Goal: Check status: Check status

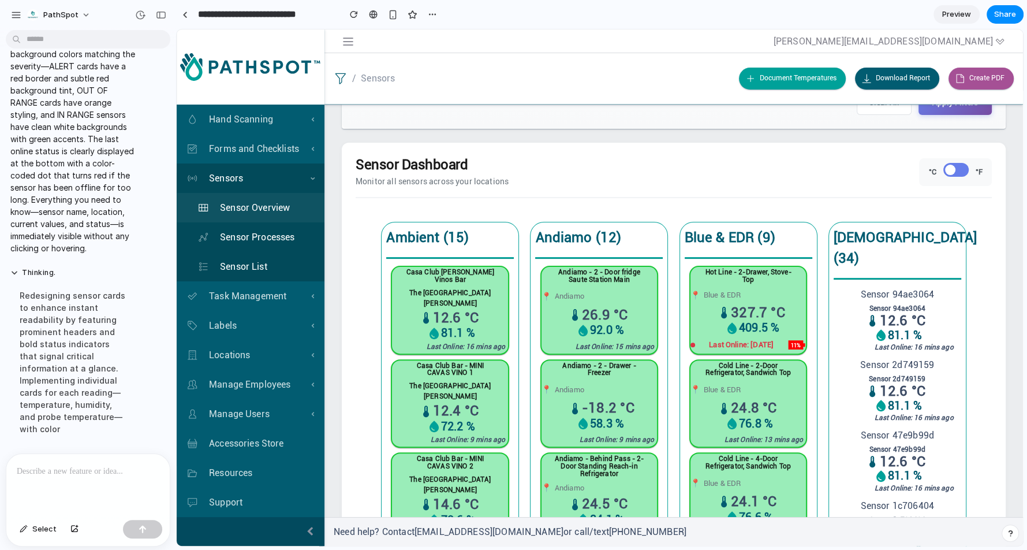
scroll to position [478, 0]
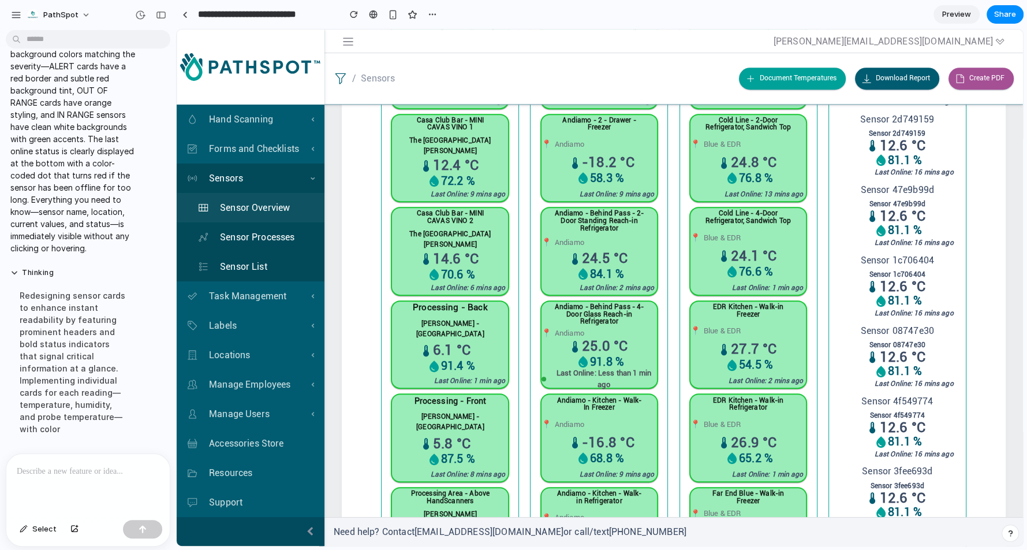
click at [98, 356] on div "Redesigning sensor cards to enhance instant readability by featuring prominent …" at bounding box center [73, 361] width 126 height 159
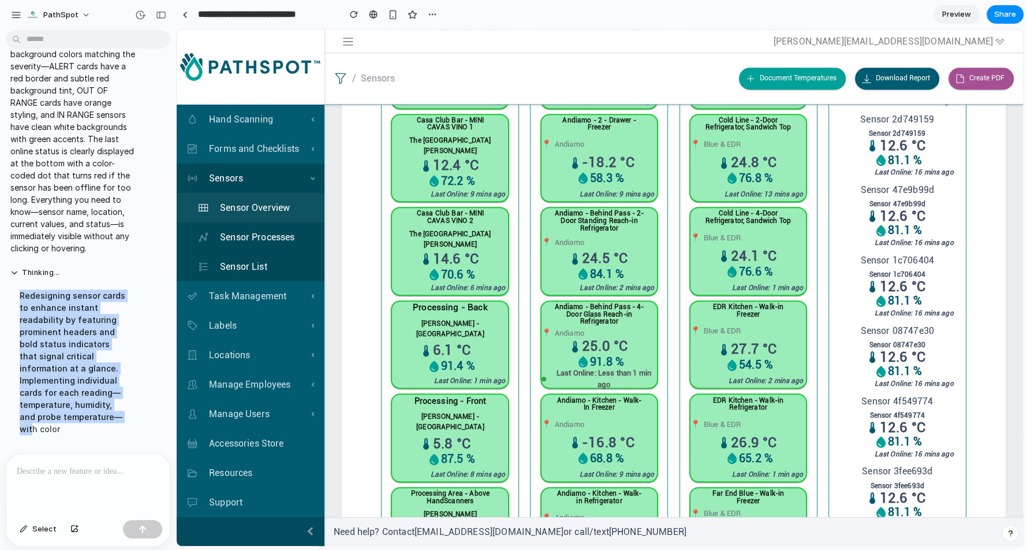
drag, startPoint x: 86, startPoint y: 427, endPoint x: 21, endPoint y: 295, distance: 147.0
click at [21, 295] on div "Redesigning sensor cards to enhance instant readability by featuring prominent …" at bounding box center [73, 361] width 126 height 159
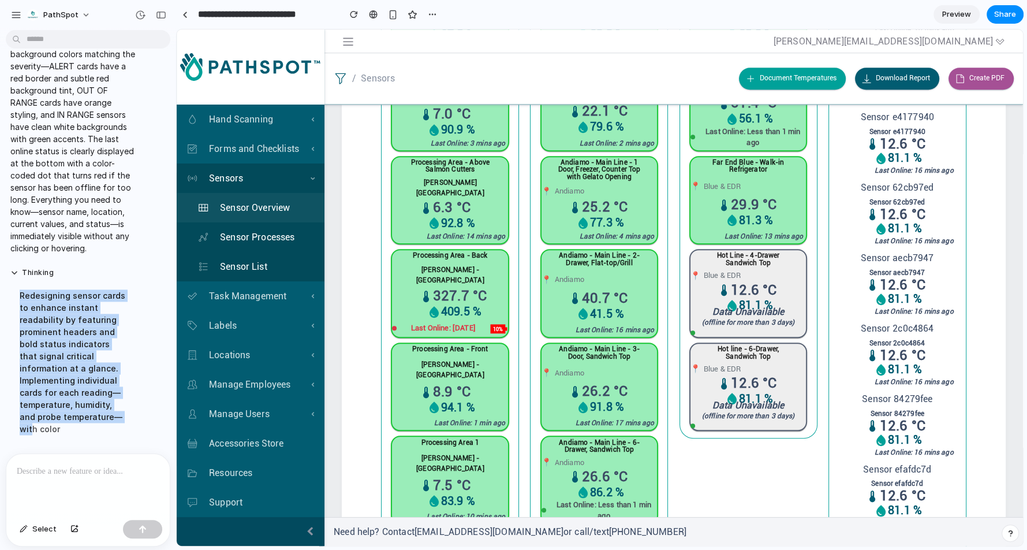
scroll to position [341, 0]
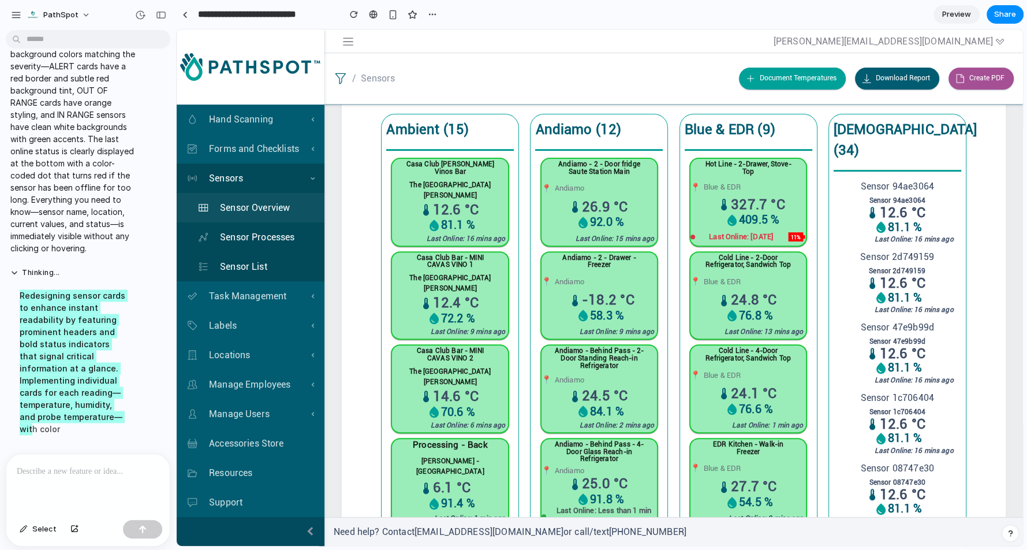
click at [739, 231] on p "Last Online: [DATE]" at bounding box center [742, 237] width 84 height 12
click at [745, 174] on div "Hot Line - 2-Drawer, Stove-Top 📍 Blue & EDR 327.7 °C 409.5 % Last Online: [DATE…" at bounding box center [749, 201] width 116 height 85
click at [744, 198] on p "327.7 °C" at bounding box center [765, 205] width 69 height 14
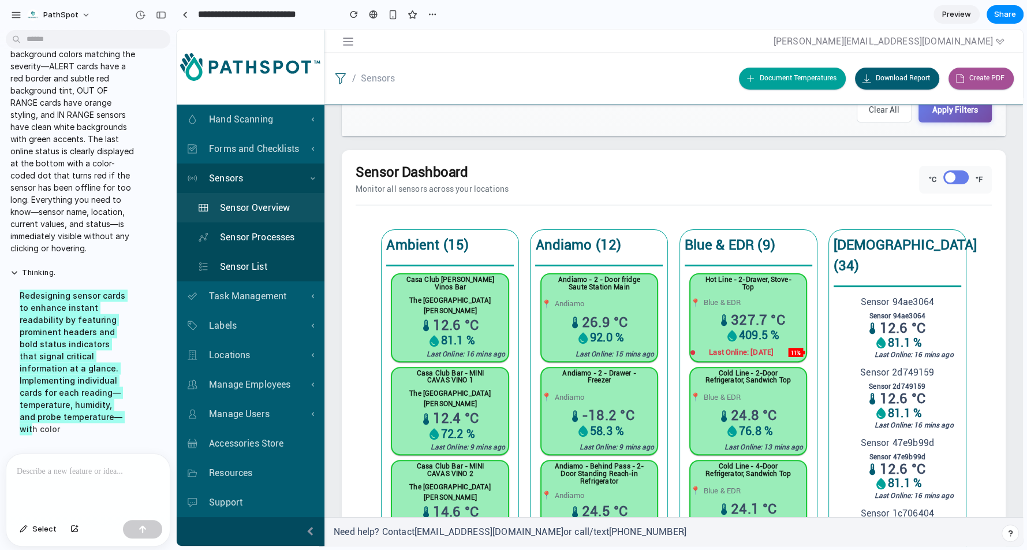
scroll to position [103, 0]
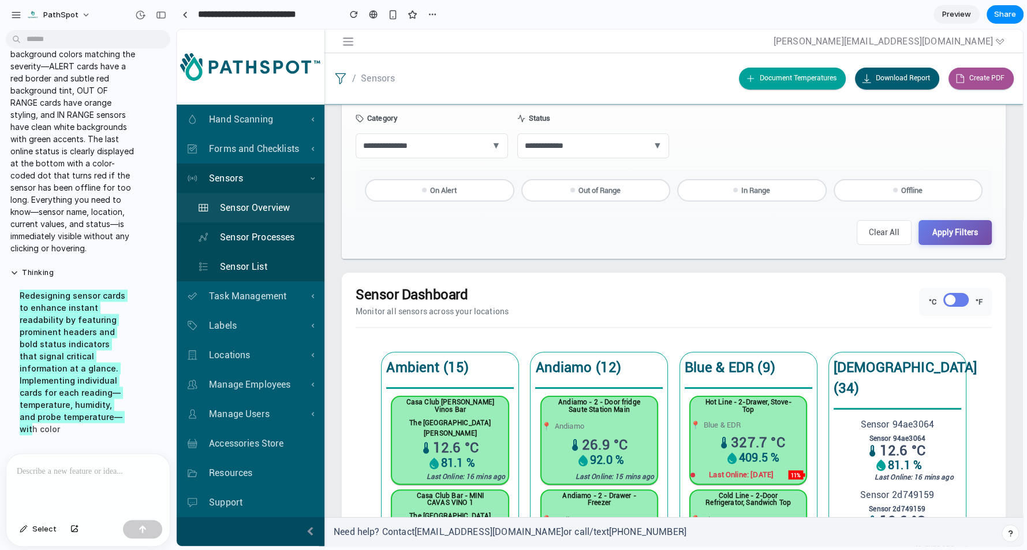
click at [411, 303] on div "Sensor Dashboard Monitor all sensors across your locations" at bounding box center [432, 301] width 153 height 31
click at [945, 301] on span at bounding box center [950, 300] width 10 height 10
click at [945, 297] on span at bounding box center [950, 300] width 10 height 10
click at [951, 298] on span at bounding box center [956, 300] width 25 height 14
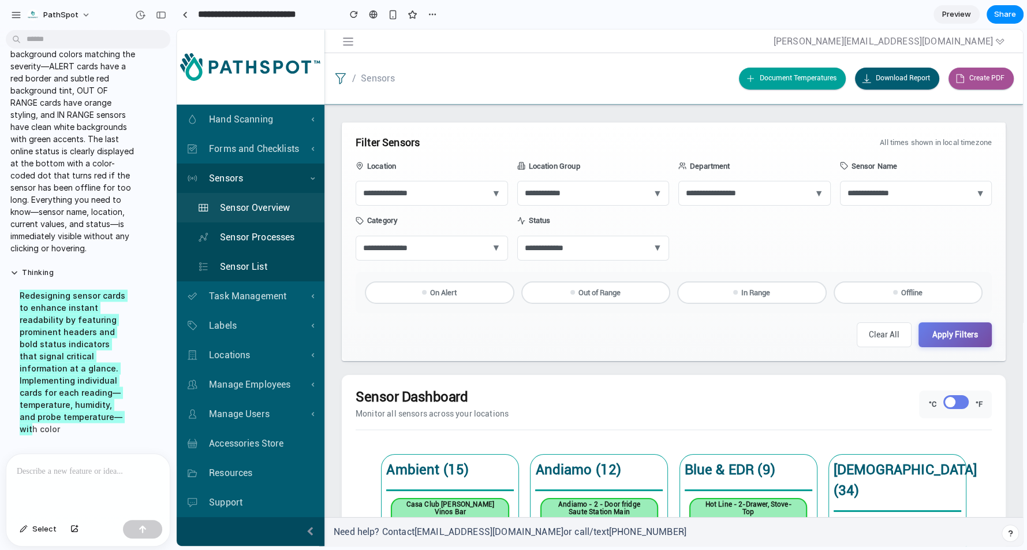
scroll to position [0, 0]
click at [578, 291] on button "Out of Range" at bounding box center [597, 293] width 150 height 23
click at [738, 291] on button "In Range" at bounding box center [752, 293] width 150 height 23
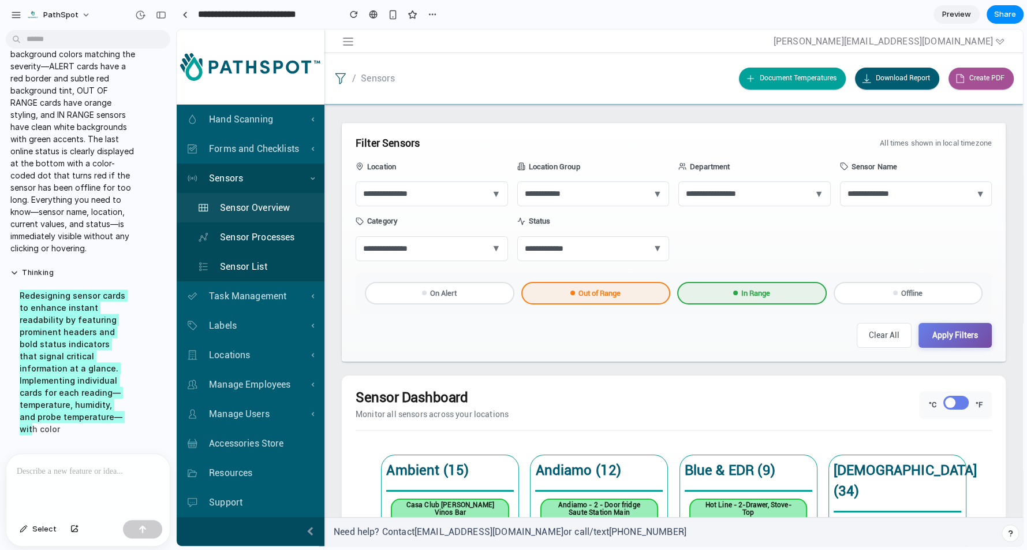
click at [877, 292] on button "Offline" at bounding box center [909, 293] width 150 height 23
click at [462, 293] on button "On Alert" at bounding box center [440, 293] width 150 height 23
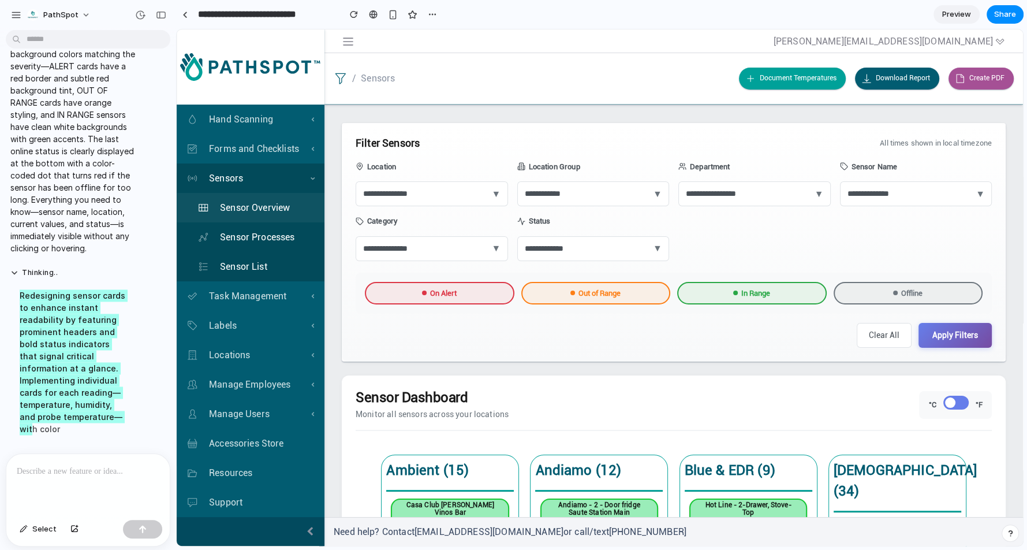
click at [462, 293] on button "On Alert" at bounding box center [440, 293] width 150 height 23
click at [577, 300] on button "Out of Range" at bounding box center [597, 293] width 150 height 23
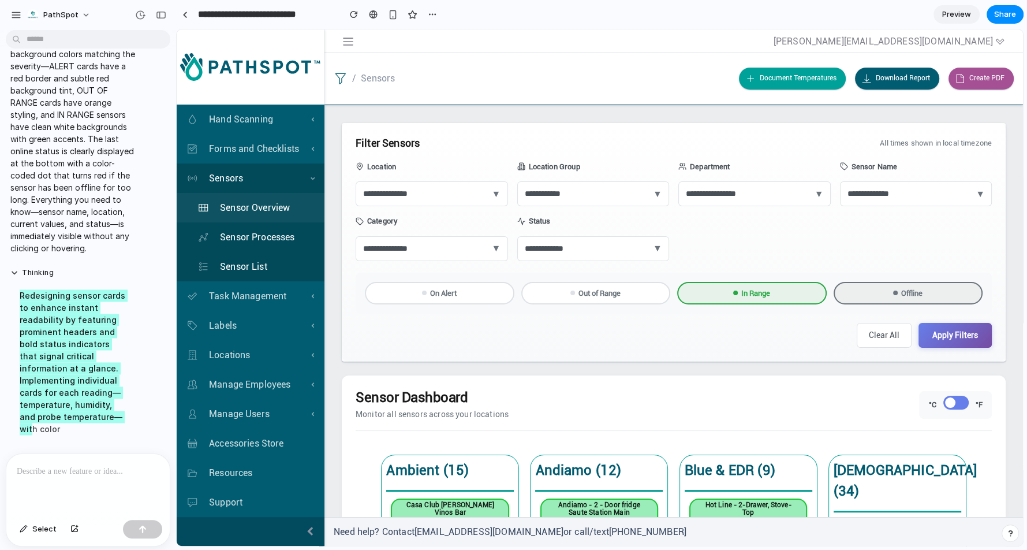
click at [710, 295] on button "In Range" at bounding box center [752, 293] width 150 height 23
click at [844, 296] on button "Offline" at bounding box center [909, 293] width 150 height 23
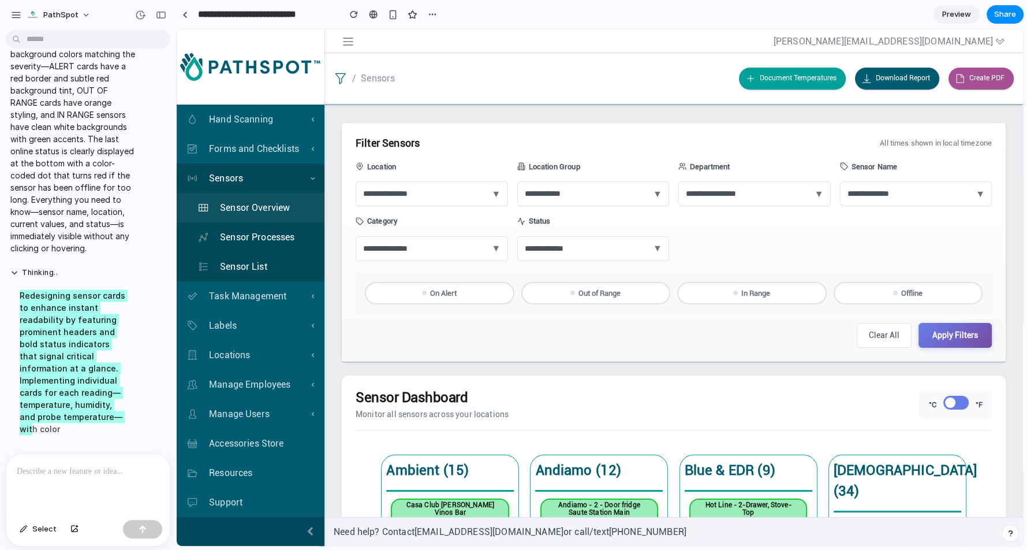
click at [467, 295] on button "On Alert" at bounding box center [440, 293] width 150 height 23
click at [608, 293] on button "Out of Range" at bounding box center [597, 293] width 150 height 23
click at [733, 296] on button "In Range" at bounding box center [752, 293] width 150 height 23
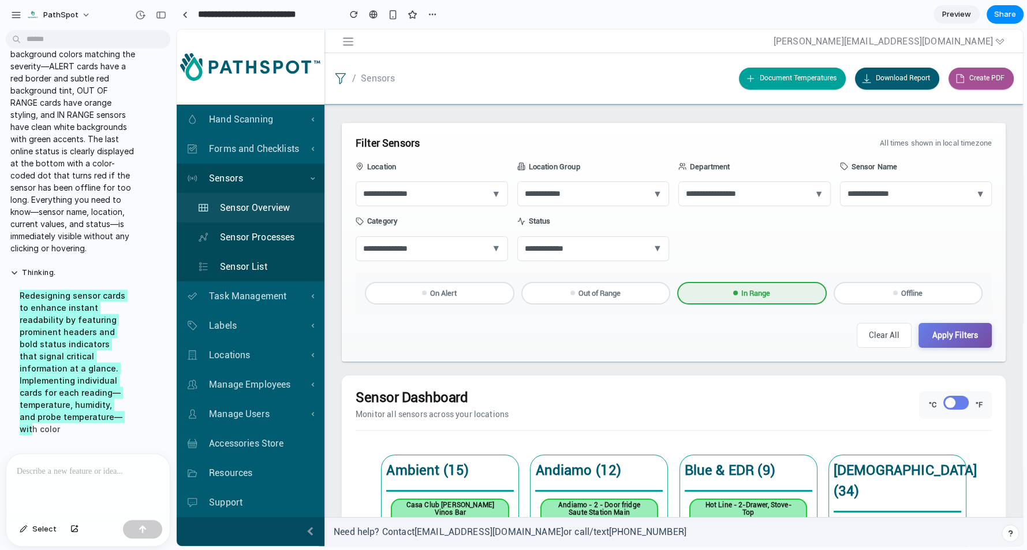
click at [733, 296] on button "In Range" at bounding box center [752, 293] width 150 height 23
click at [608, 290] on button "Out of Range" at bounding box center [597, 293] width 150 height 23
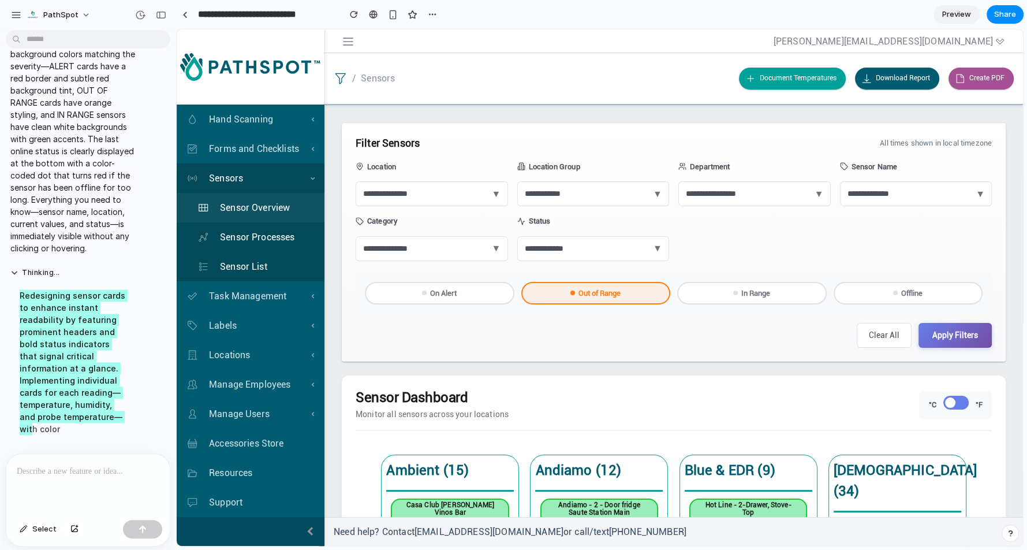
click at [446, 284] on button "On Alert" at bounding box center [440, 293] width 150 height 23
click at [651, 291] on button "Out of Range" at bounding box center [597, 293] width 150 height 23
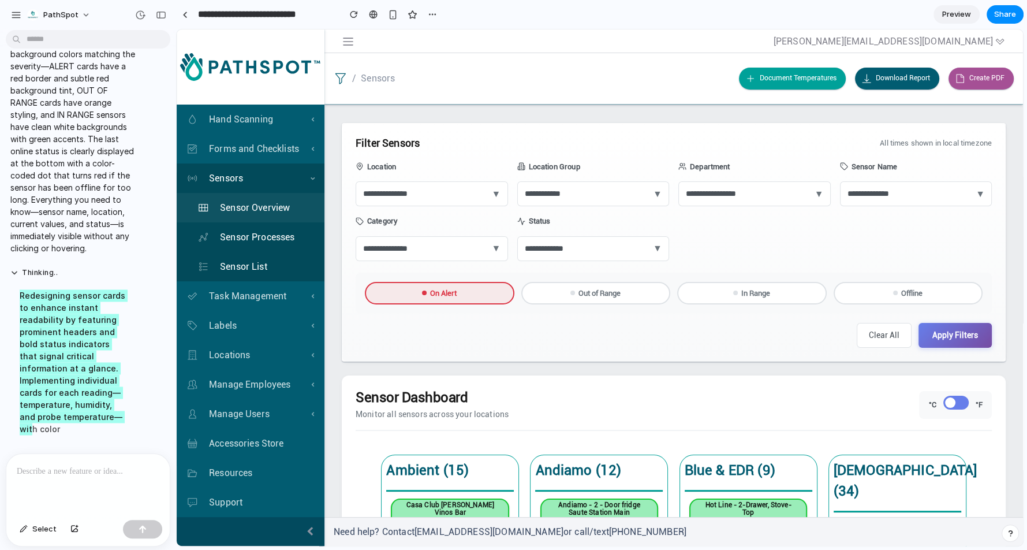
click at [795, 292] on button "In Range" at bounding box center [752, 293] width 150 height 23
click at [611, 290] on button "Out of Range" at bounding box center [597, 293] width 150 height 23
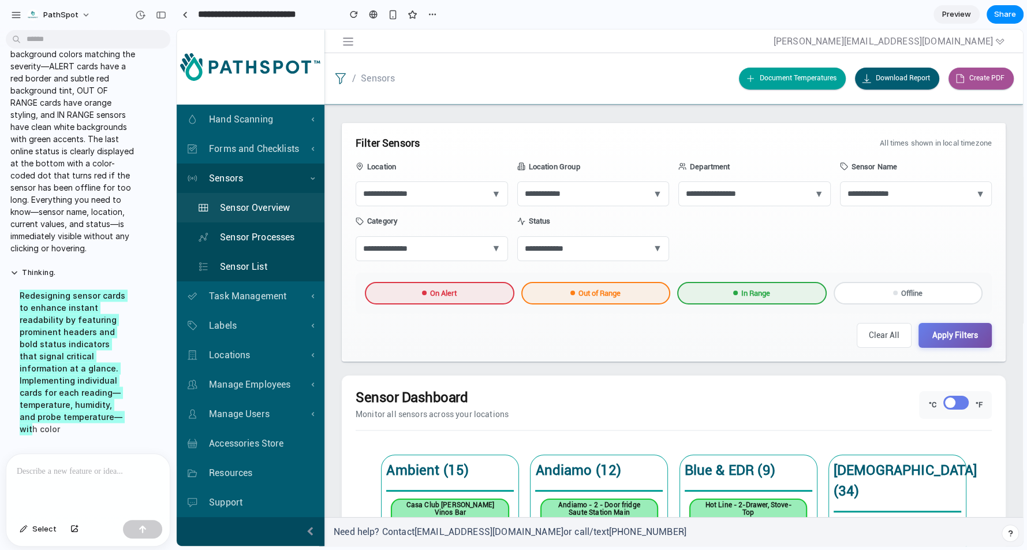
click at [925, 296] on button "Offline" at bounding box center [909, 293] width 150 height 23
